Goal: Check status: Check status

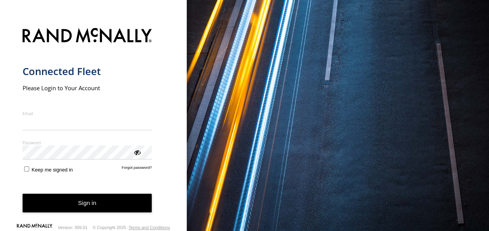
type input "**********"
click at [90, 206] on button "Sign in" at bounding box center [87, 203] width 129 height 19
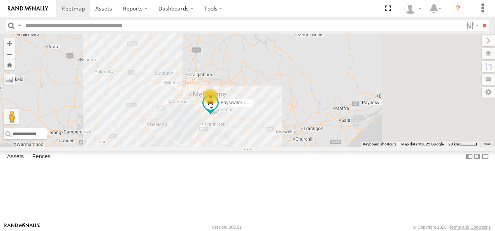
drag, startPoint x: 355, startPoint y: 140, endPoint x: 255, endPoint y: 87, distance: 112.7
click at [255, 87] on div "5 Bendigo Isuzu FRR Bayswater Isuzu FRR Westside UD" at bounding box center [247, 90] width 495 height 113
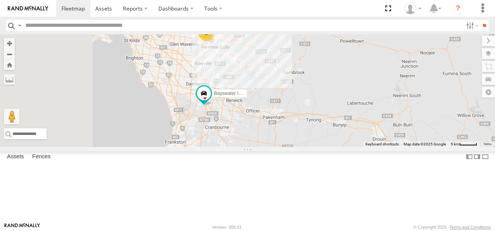
drag, startPoint x: 261, startPoint y: 133, endPoint x: 361, endPoint y: 169, distance: 106.3
click at [361, 147] on div "Bendigo Isuzu FRR Bayswater Isuzu FRR Westside UD 3" at bounding box center [247, 90] width 495 height 113
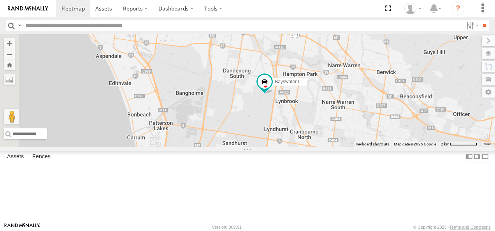
drag, startPoint x: 286, startPoint y: 126, endPoint x: 387, endPoint y: 173, distance: 111.3
click at [387, 147] on div "[PERSON_NAME] FRR Bayswater Isuzu FRR Westside UD LDV T60Max [PERSON_NAME] BMW" at bounding box center [247, 90] width 495 height 113
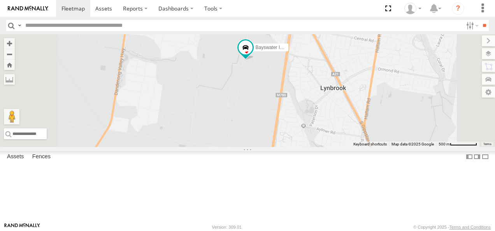
drag, startPoint x: 374, startPoint y: 133, endPoint x: 337, endPoint y: 196, distance: 72.8
click at [337, 147] on div "[PERSON_NAME] FRR Bayswater Isuzu FRR Westside UD LDV T60Max [PERSON_NAME] BMW" at bounding box center [247, 90] width 495 height 113
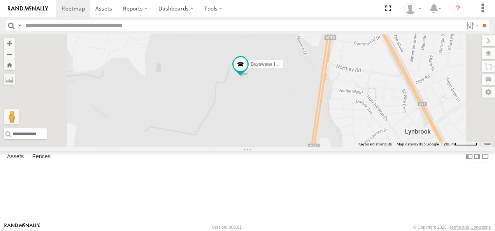
drag, startPoint x: 346, startPoint y: 80, endPoint x: 343, endPoint y: 145, distance: 64.6
click at [343, 145] on div "[PERSON_NAME] FRR Bayswater Isuzu FRR Westside UD LDV T60Max [PERSON_NAME] BMW" at bounding box center [247, 90] width 495 height 113
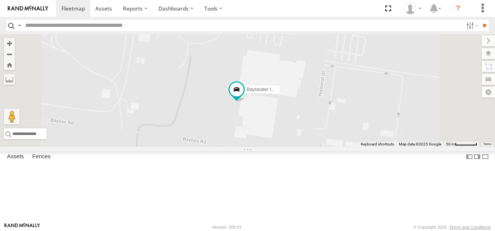
drag, startPoint x: 301, startPoint y: 114, endPoint x: 320, endPoint y: 163, distance: 52.1
click at [320, 147] on div "[PERSON_NAME] FRR Bayswater Isuzu FRR Westside UD LDV T60Max [PERSON_NAME] BMW" at bounding box center [247, 90] width 495 height 113
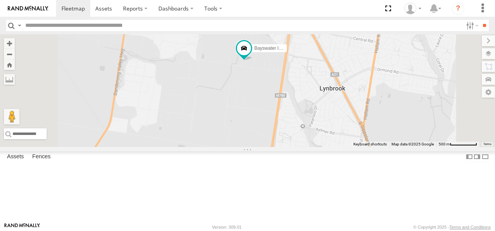
drag, startPoint x: 390, startPoint y: 143, endPoint x: 378, endPoint y: 93, distance: 51.7
click at [378, 93] on div "[PERSON_NAME] FRR Bayswater Isuzu FRR Westside UD LDV T60Max [PERSON_NAME] BMW" at bounding box center [247, 90] width 495 height 113
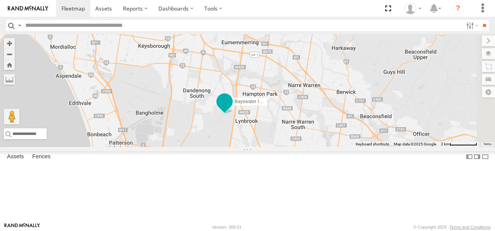
drag, startPoint x: 374, startPoint y: 91, endPoint x: 330, endPoint y: 149, distance: 72.9
click at [330, 147] on div "[PERSON_NAME] FRR Bayswater Isuzu FRR Westside UD LDV T60Max [PERSON_NAME] BMW" at bounding box center [247, 90] width 495 height 113
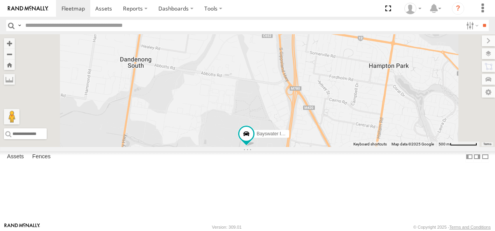
drag, startPoint x: 320, startPoint y: 144, endPoint x: 309, endPoint y: 184, distance: 42.1
click at [308, 147] on div "[PERSON_NAME] FRR Bayswater Isuzu FRR Westside UD LDV T60Max [PERSON_NAME] BMW" at bounding box center [247, 90] width 495 height 113
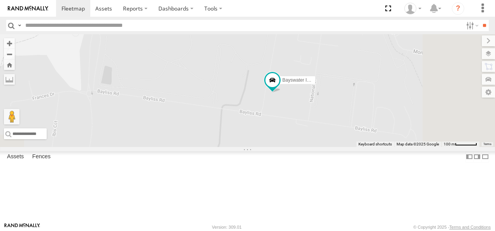
drag, startPoint x: 360, startPoint y: 123, endPoint x: 274, endPoint y: 56, distance: 109.1
click at [275, 56] on div "[PERSON_NAME] FRR Bayswater Isuzu FRR Westside UD LDV T60Max [PERSON_NAME] BMW" at bounding box center [247, 90] width 495 height 113
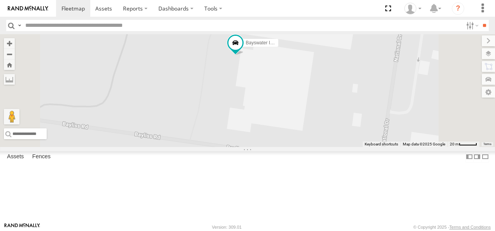
drag, startPoint x: 344, startPoint y: 94, endPoint x: 338, endPoint y: 140, distance: 45.9
click at [341, 144] on div "[PERSON_NAME] FRR Bayswater Isuzu FRR Westside UD LDV T60Max [PERSON_NAME] BMW" at bounding box center [247, 90] width 495 height 113
